Goal: Task Accomplishment & Management: Use online tool/utility

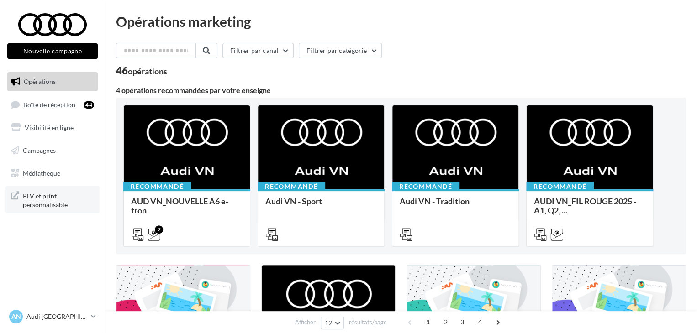
click at [58, 200] on span "PLV et print personnalisable" at bounding box center [58, 200] width 71 height 20
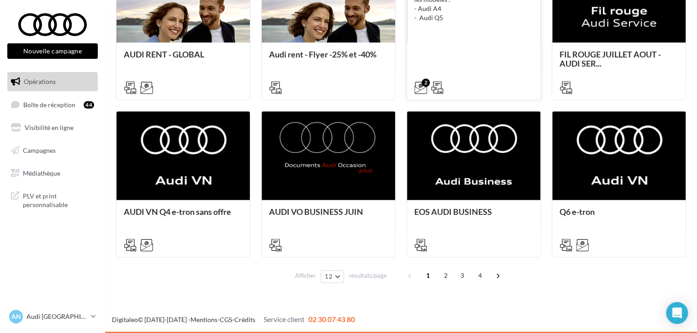
scroll to position [470, 0]
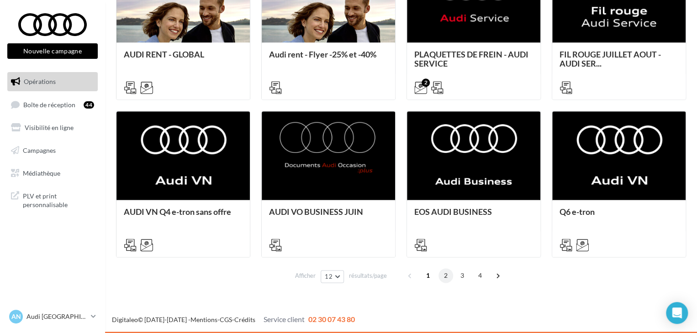
click at [444, 274] on span "2" at bounding box center [446, 276] width 15 height 15
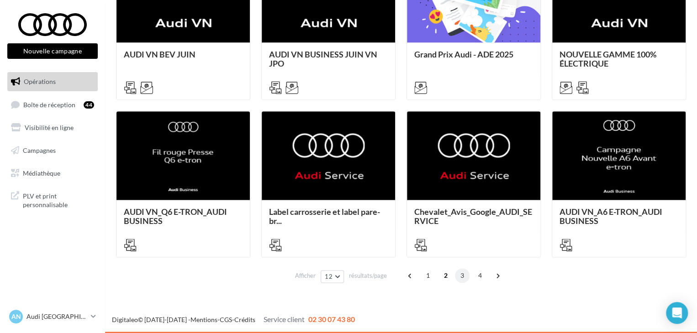
click at [464, 277] on span "3" at bounding box center [462, 276] width 15 height 15
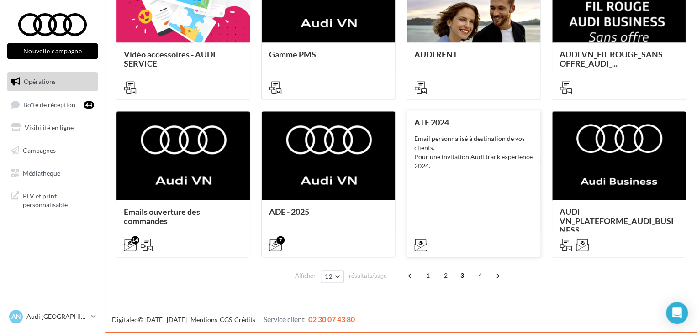
click at [485, 147] on div "Email personnalisé à destination de vos clients. Pour une invitation Audi track…" at bounding box center [473, 152] width 119 height 37
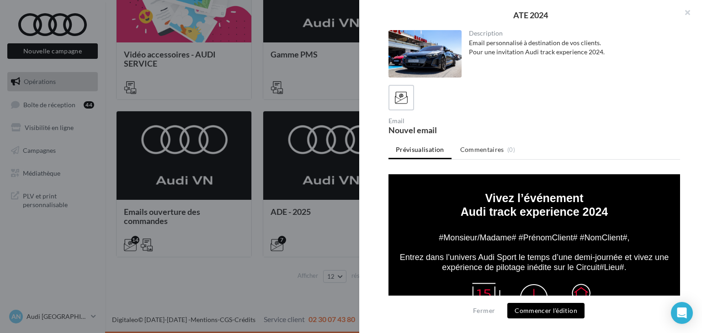
scroll to position [393, 0]
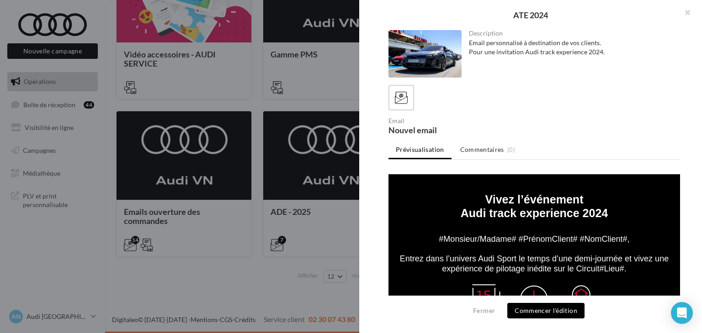
click at [244, 162] on div at bounding box center [351, 166] width 702 height 333
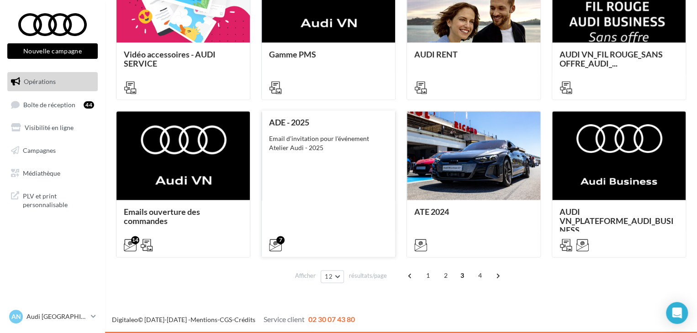
click at [328, 172] on div "ADE - 2025 Email d'invitation pour l'événement Atelier Audi - 2025" at bounding box center [328, 183] width 119 height 131
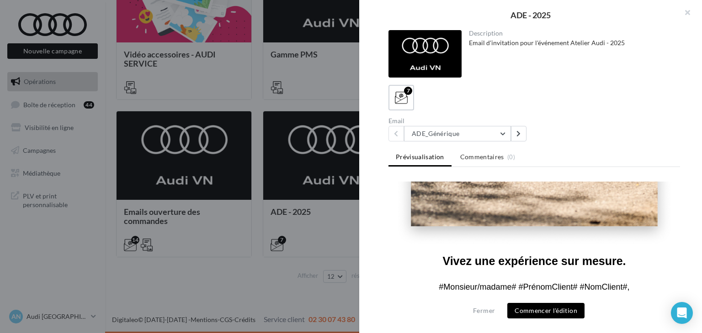
scroll to position [357, 0]
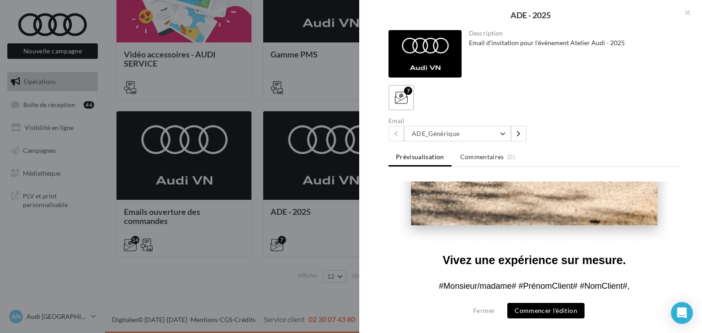
click at [538, 310] on button "Commencer l'édition" at bounding box center [545, 311] width 77 height 16
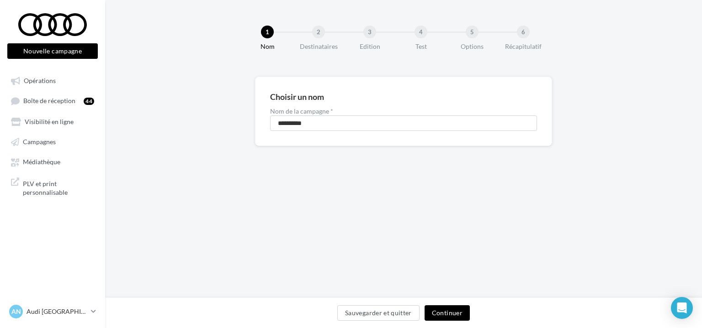
click at [446, 310] on button "Continuer" at bounding box center [446, 314] width 45 height 16
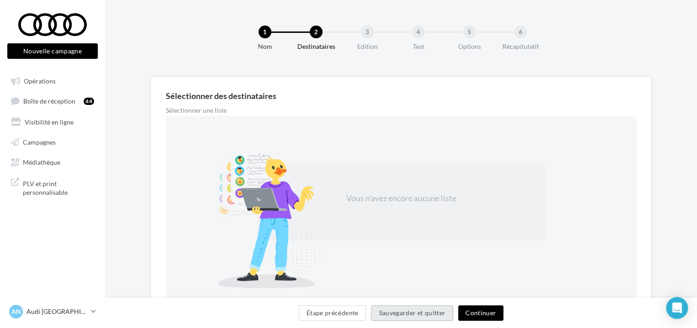
click at [446, 310] on button "Sauvegarder et quitter" at bounding box center [412, 314] width 82 height 16
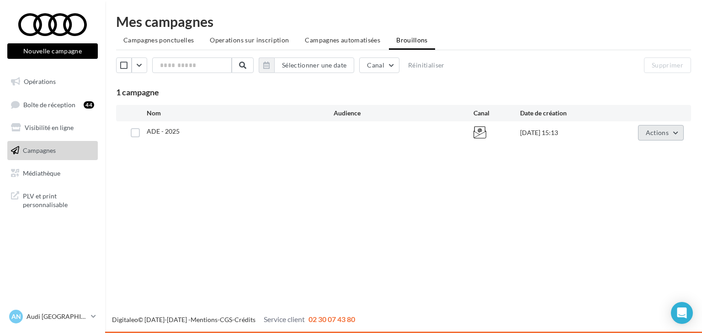
click at [663, 134] on span "Actions" at bounding box center [657, 133] width 23 height 8
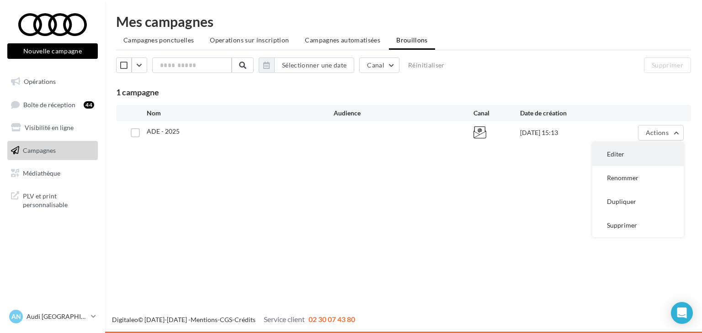
click at [624, 154] on button "Editer" at bounding box center [637, 155] width 91 height 24
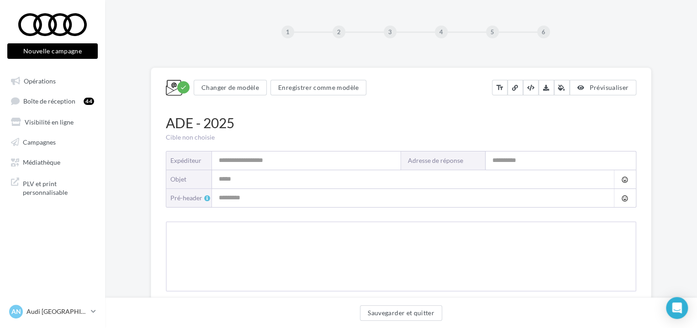
type input "****"
type input "**********"
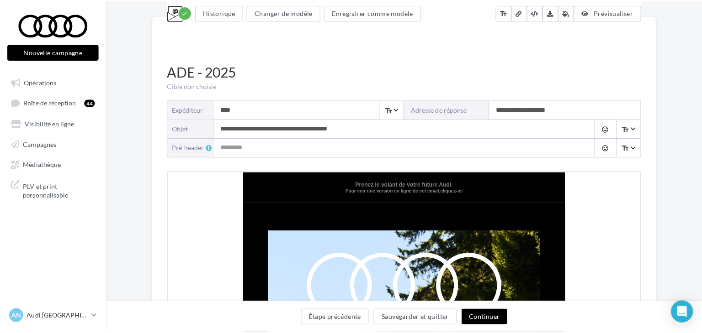
scroll to position [57, 0]
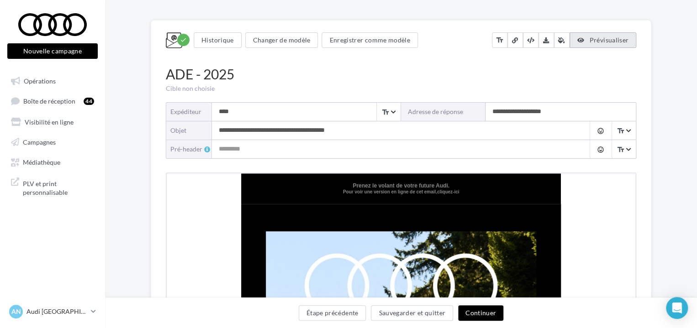
click at [609, 37] on span "Prévisualiser" at bounding box center [608, 40] width 39 height 8
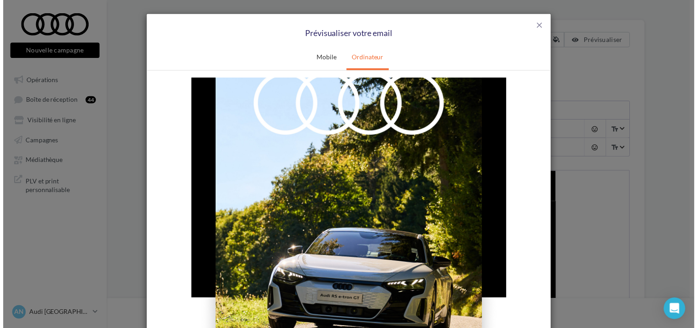
scroll to position [0, 0]
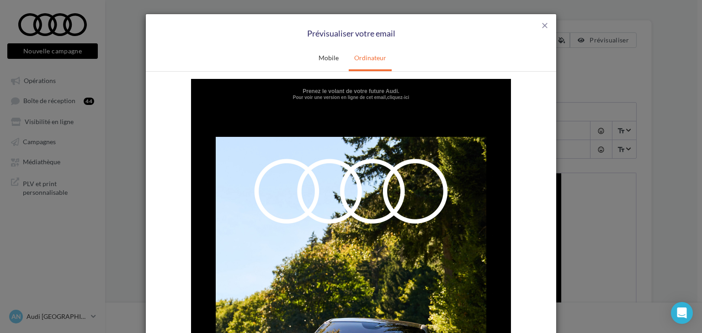
click at [392, 95] on link "cliquez-ici" at bounding box center [398, 97] width 22 height 5
click at [545, 28] on span "close" at bounding box center [544, 25] width 9 height 9
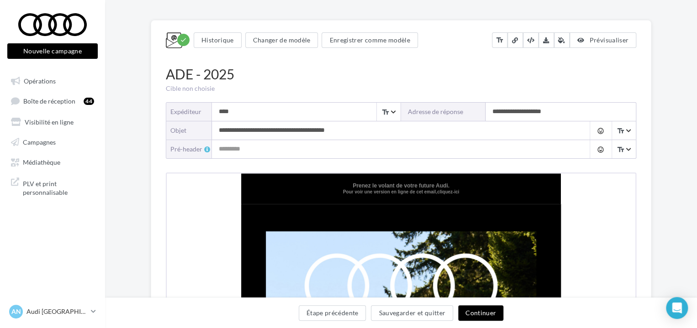
drag, startPoint x: 594, startPoint y: 38, endPoint x: 643, endPoint y: 77, distance: 62.1
click at [643, 77] on div "ADE - 2025 Cible non choisie" at bounding box center [401, 78] width 484 height 29
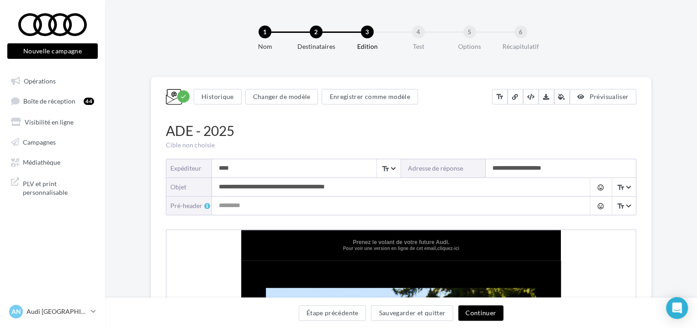
click at [353, 186] on input "**********" at bounding box center [392, 187] width 360 height 18
drag, startPoint x: 368, startPoint y: 187, endPoint x: 215, endPoint y: 191, distance: 153.1
click at [215, 191] on input "**********" at bounding box center [392, 187] width 360 height 18
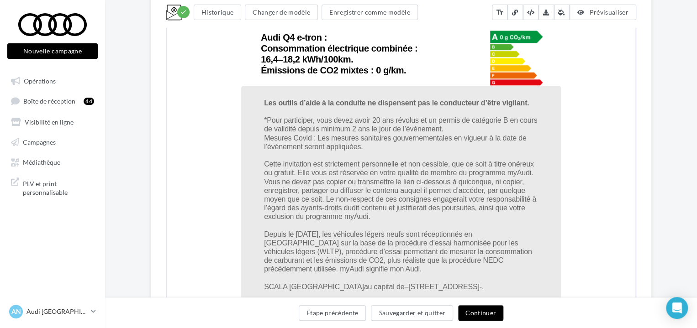
scroll to position [2109, 0]
drag, startPoint x: 264, startPoint y: 117, endPoint x: 377, endPoint y: 215, distance: 149.6
click at [377, 215] on td "Les outils d’aide à la conduite ne dispensent pas le conducteur d’être vigilant…" at bounding box center [400, 238] width 320 height 307
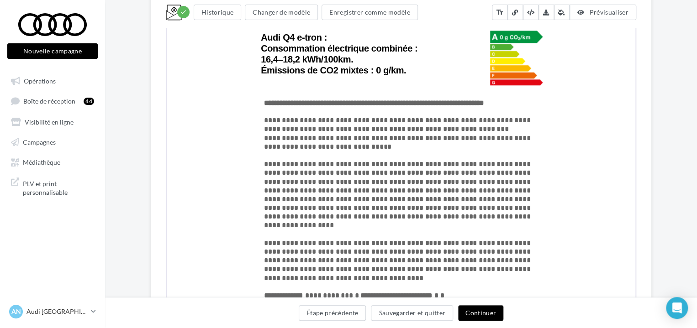
copy font "*Pour participer, vous devez avoir 20 ans révolus et un permis de catégorie B e…"
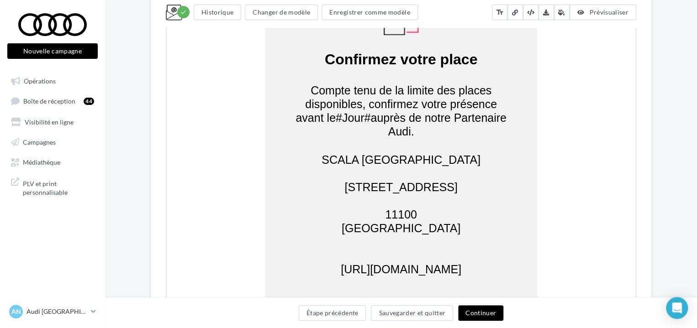
scroll to position [1433, 0]
drag, startPoint x: 308, startPoint y: 88, endPoint x: 442, endPoint y: 129, distance: 140.0
click at [442, 129] on td "Compte tenu de la limite des places disponibles, confirmez votre présence avant…" at bounding box center [400, 109] width 272 height 85
copy font "Compte tenu de la limite des places disponibles, confirmez votre présence avant…"
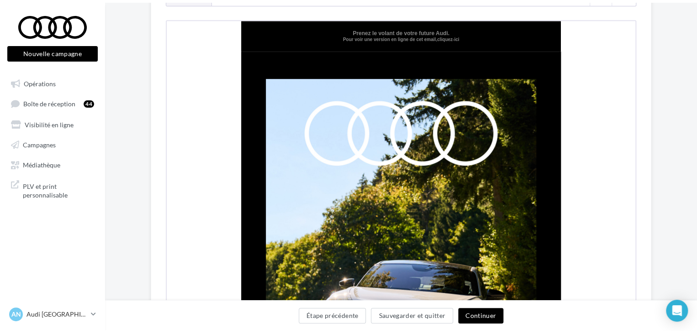
scroll to position [0, 0]
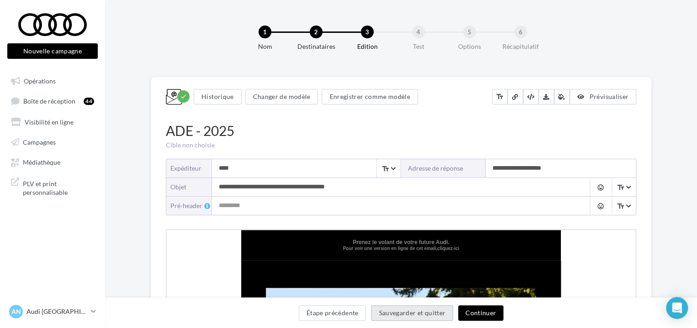
click at [410, 314] on button "Sauvegarder et quitter" at bounding box center [412, 314] width 82 height 16
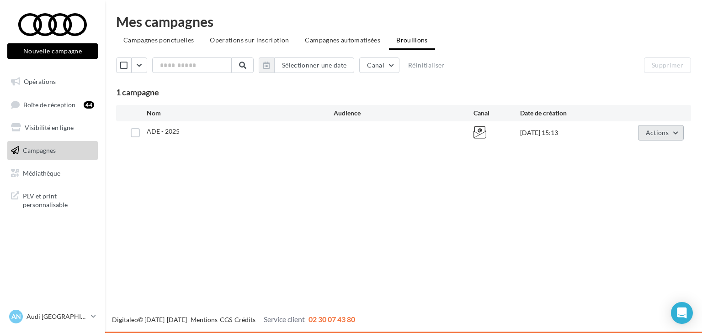
click at [669, 131] on button "Actions" at bounding box center [661, 133] width 46 height 16
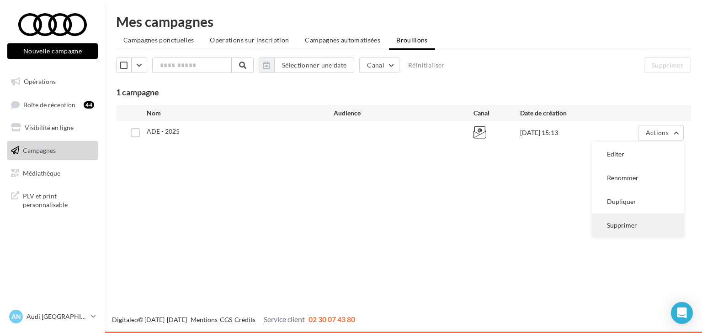
click at [634, 219] on button "Supprimer" at bounding box center [637, 226] width 91 height 24
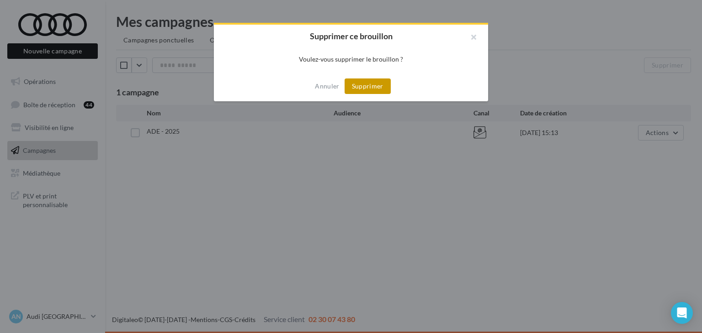
click at [362, 88] on button "Supprimer" at bounding box center [367, 87] width 46 height 16
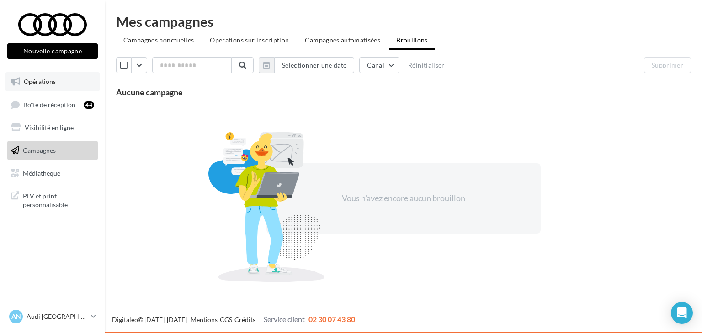
click at [39, 86] on link "Opérations" at bounding box center [52, 81] width 94 height 19
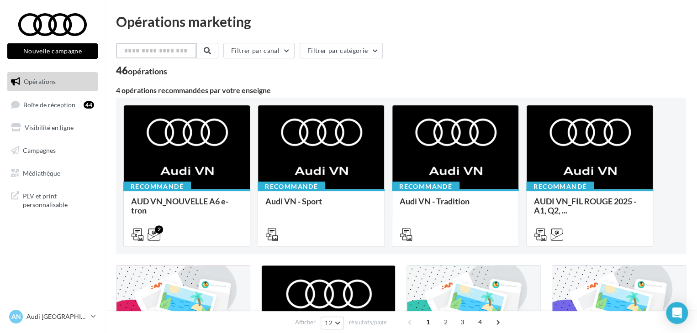
click at [174, 54] on input "text" at bounding box center [156, 51] width 80 height 16
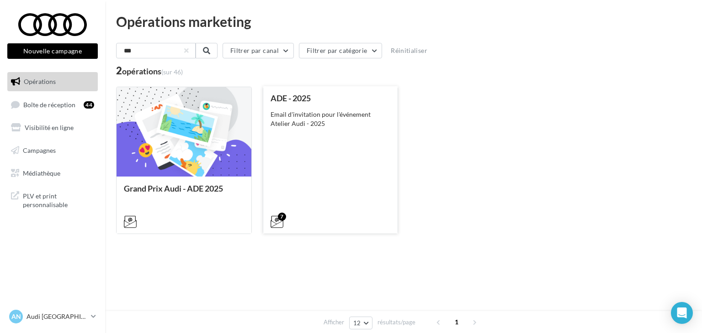
click at [331, 143] on div "ADE - 2025 Email d'invitation pour l'événement Atelier Audi - 2025" at bounding box center [330, 160] width 120 height 132
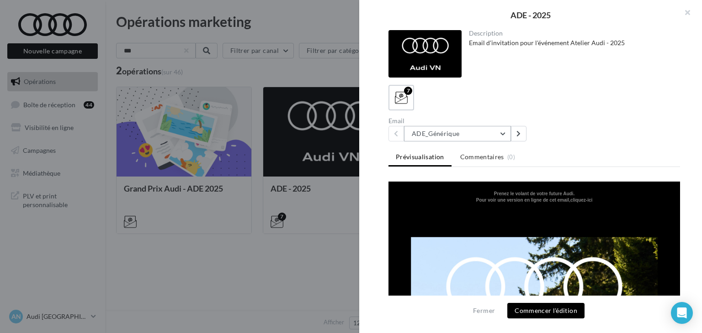
click at [499, 133] on button "ADE_Générique" at bounding box center [457, 134] width 107 height 16
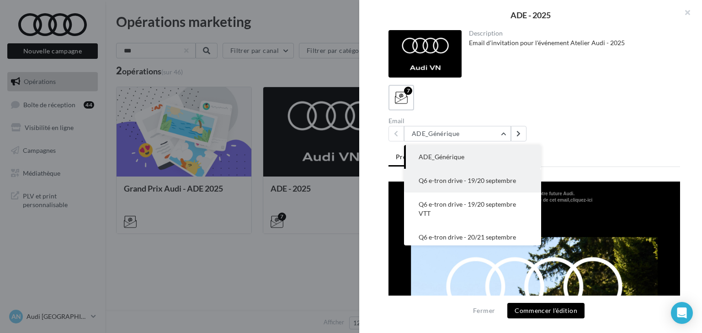
click at [487, 186] on button "Q6 e-tron drive - 19/20 septembre" at bounding box center [472, 181] width 137 height 24
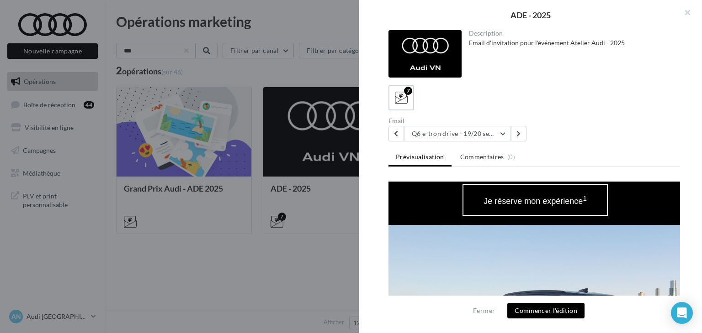
scroll to position [679, 0]
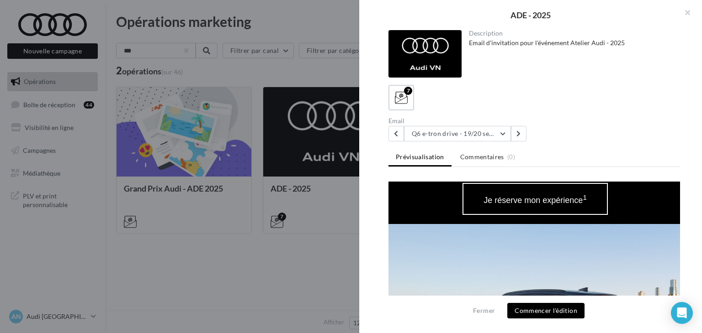
click at [489, 143] on div "Description Email d'invitation pour l'événement Atelier Audi - 2025 7 Email Q6 …" at bounding box center [534, 167] width 350 height 274
click at [475, 135] on button "Q6 e-tron drive - 19/20 septembre" at bounding box center [457, 134] width 107 height 16
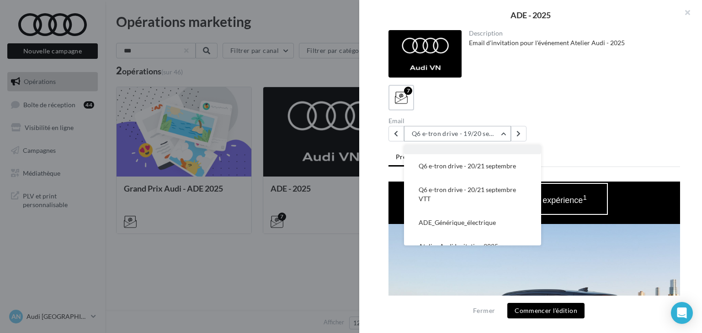
scroll to position [74, 0]
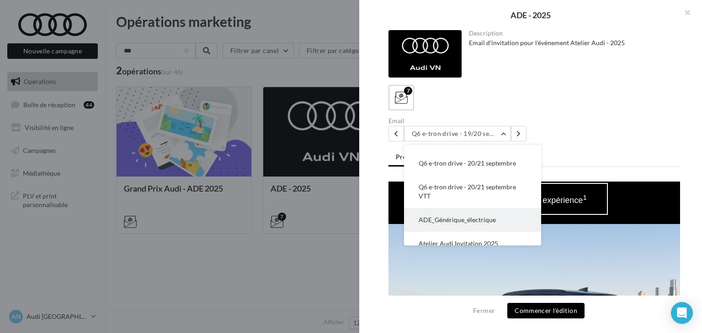
click at [466, 221] on span "ADE_Générique_électrique" at bounding box center [456, 220] width 77 height 8
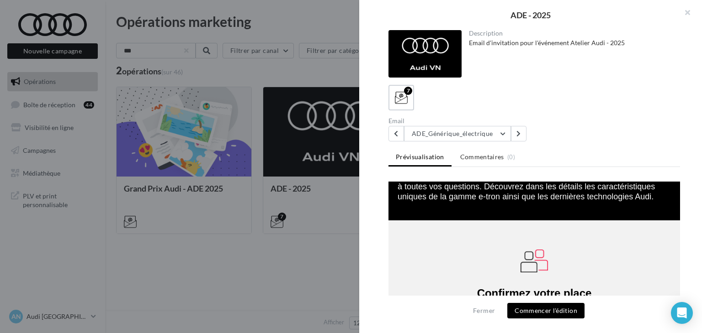
scroll to position [800, 0]
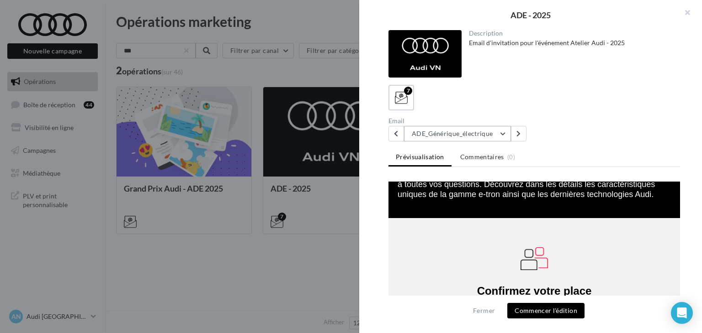
click at [464, 138] on button "ADE_Générique_électrique" at bounding box center [457, 134] width 107 height 16
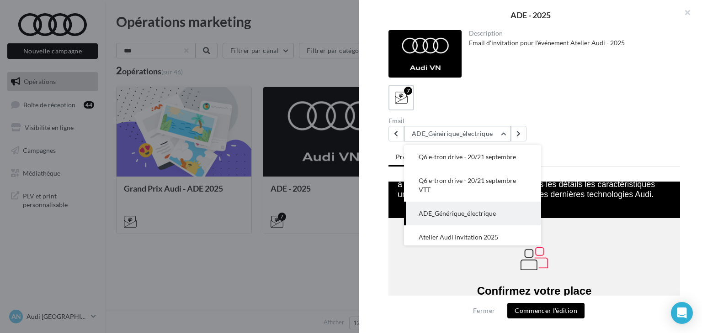
scroll to position [84, 0]
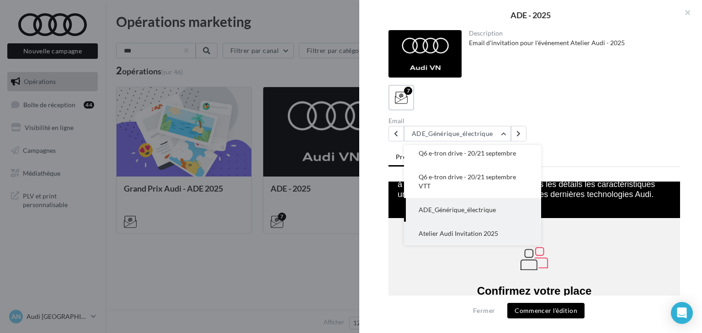
click at [451, 231] on span "Atelier Audi Invitation 2025" at bounding box center [457, 234] width 79 height 8
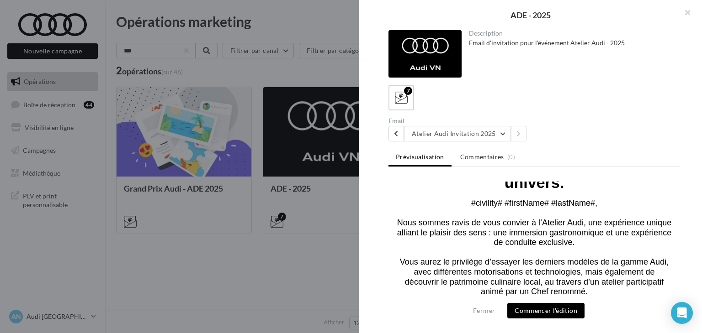
scroll to position [444, 0]
drag, startPoint x: 404, startPoint y: 208, endPoint x: 610, endPoint y: 276, distance: 217.0
click at [610, 276] on td "#civility# #firstName# #lastName# , Nous sommes ravis de vous convier à l’Ateli…" at bounding box center [533, 258] width 291 height 137
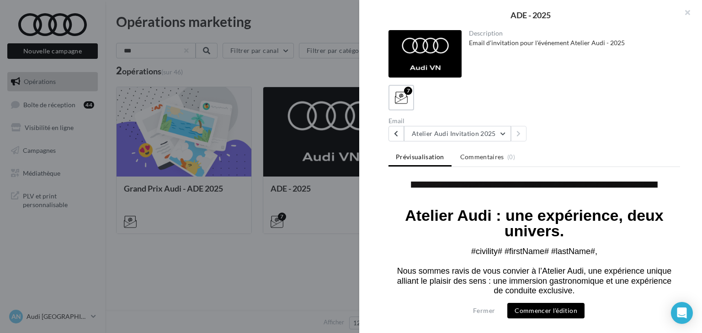
scroll to position [392, 0]
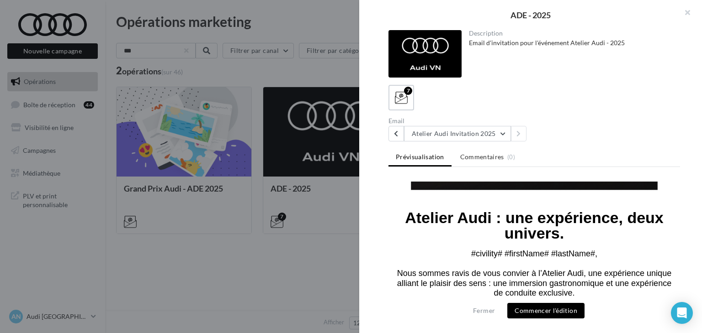
drag, startPoint x: 594, startPoint y: 271, endPoint x: 404, endPoint y: 258, distance: 190.5
click at [404, 258] on td "#civility# #firstName# #lastName# , Nous sommes ravis de vous convier à l’Ateli…" at bounding box center [533, 309] width 291 height 137
copy font "Nous sommes ravis de vous convier à l’Atelier Audi, une expérience unique allia…"
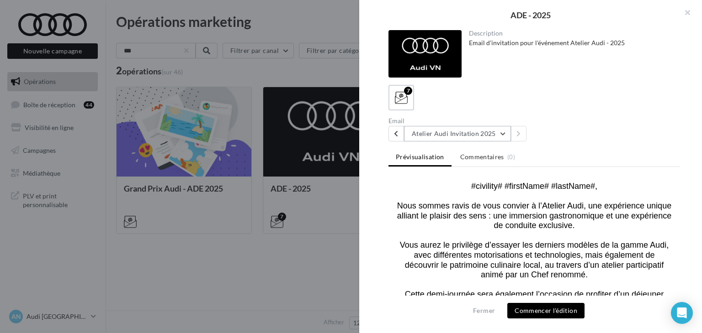
click at [486, 136] on button "Atelier Audi Invitation 2025" at bounding box center [457, 134] width 107 height 16
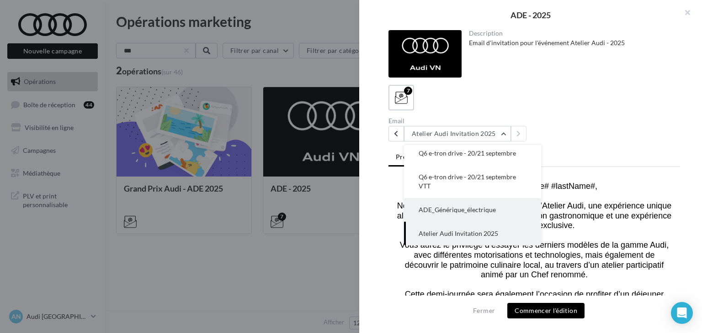
click at [477, 212] on span "ADE_Générique_électrique" at bounding box center [456, 210] width 77 height 8
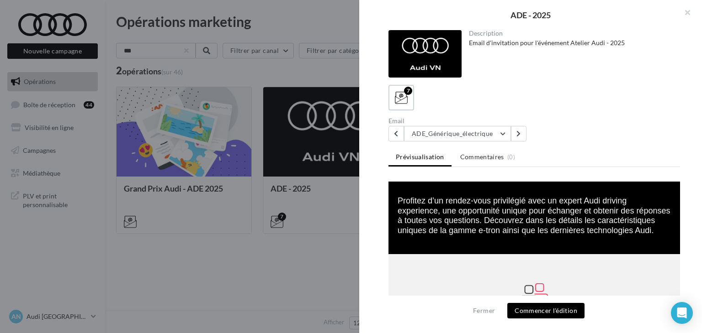
scroll to position [709, 0]
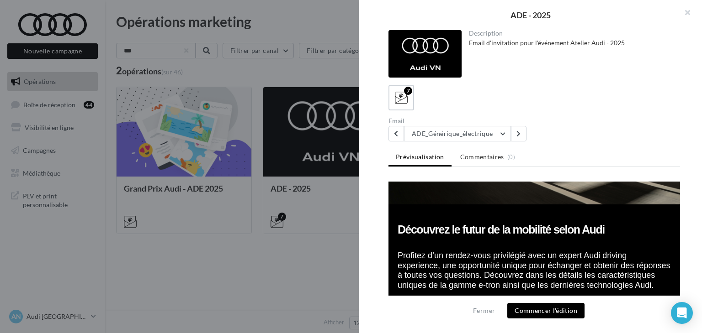
click at [321, 180] on div at bounding box center [351, 166] width 702 height 333
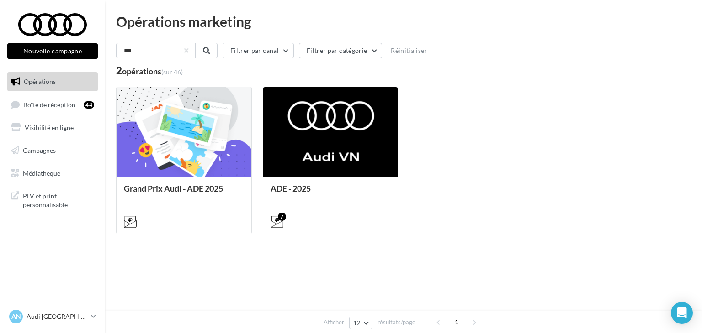
click at [156, 59] on div "*** Filtrer par canal Filtrer par catégorie Réinitialiser" at bounding box center [403, 52] width 575 height 19
click at [153, 55] on input "***" at bounding box center [156, 51] width 80 height 16
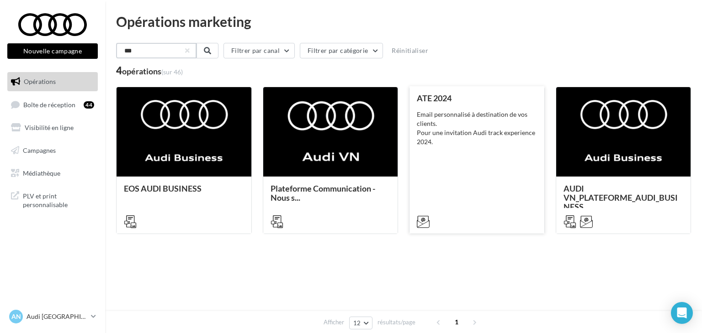
type input "***"
click at [472, 152] on div "ATE 2024 Email personnalisé à destination de vos clients. Pour une invitation A…" at bounding box center [477, 160] width 120 height 132
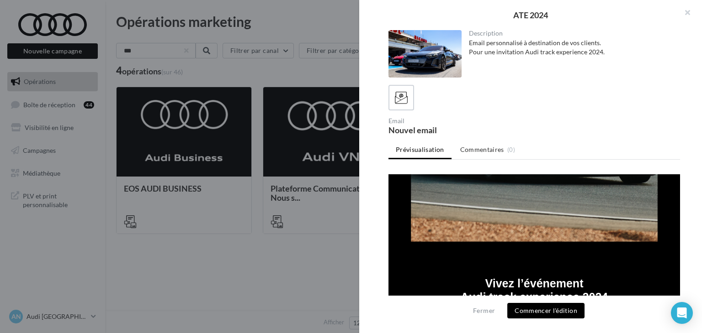
scroll to position [427, 0]
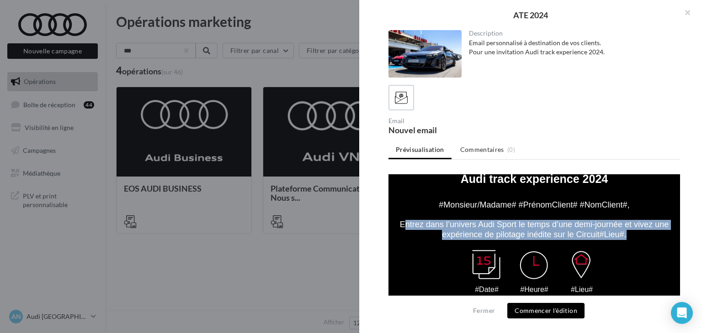
drag, startPoint x: 399, startPoint y: 212, endPoint x: 641, endPoint y: 220, distance: 242.3
click at [641, 220] on td "#Monsieur/Madame# #PrénomClient# #NomClient# , Entrez dans l’univers Audi Sport…" at bounding box center [533, 217] width 291 height 63
copy font "Entrez dans l’univers Audi Sport le temps d’une demi-journée et vivez une expér…"
